Goal: Task Accomplishment & Management: Manage account settings

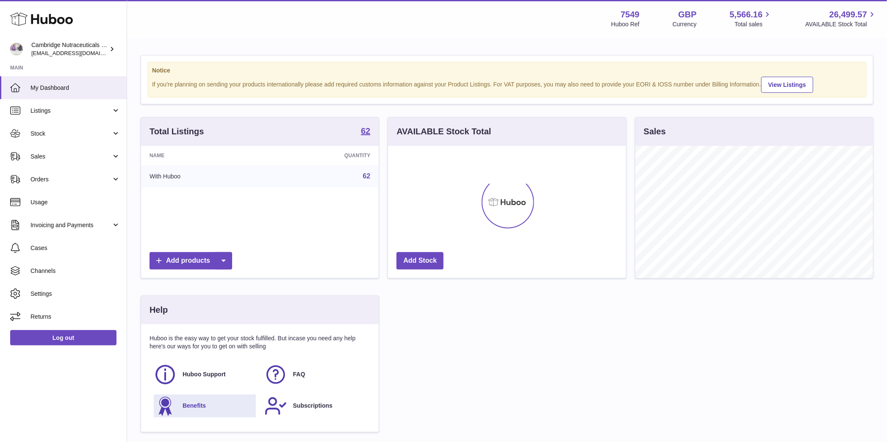
scroll to position [132, 238]
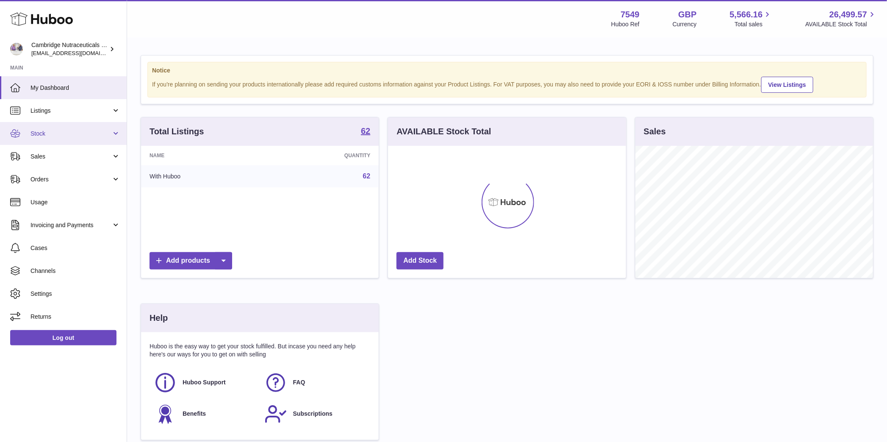
click at [64, 133] on span "Stock" at bounding box center [70, 134] width 81 height 8
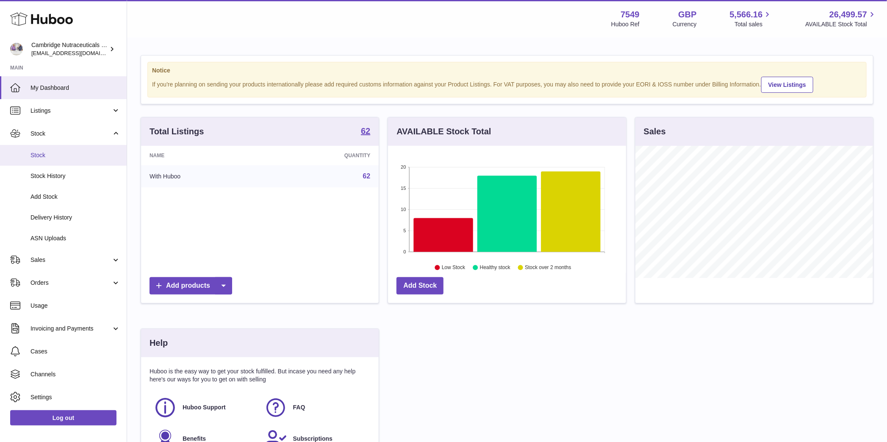
click at [64, 157] on span "Stock" at bounding box center [75, 155] width 90 height 8
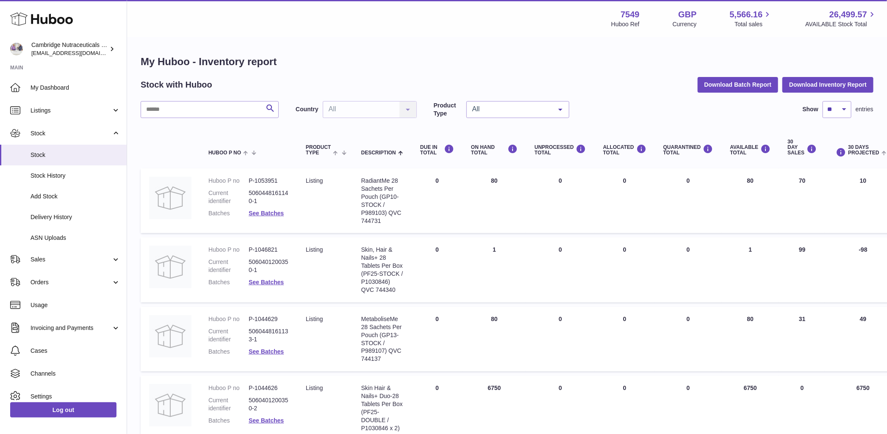
click at [222, 249] on dt "Huboo P no" at bounding box center [228, 250] width 40 height 8
click at [161, 106] on input "text" at bounding box center [210, 109] width 138 height 17
click at [59, 416] on link "Log out" at bounding box center [63, 410] width 106 height 15
